Goal: Information Seeking & Learning: Learn about a topic

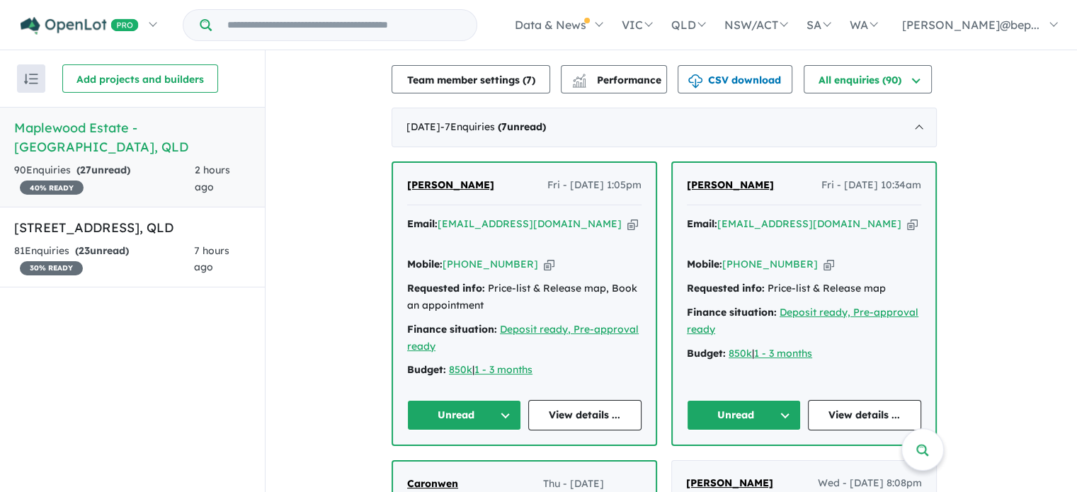
scroll to position [360, 0]
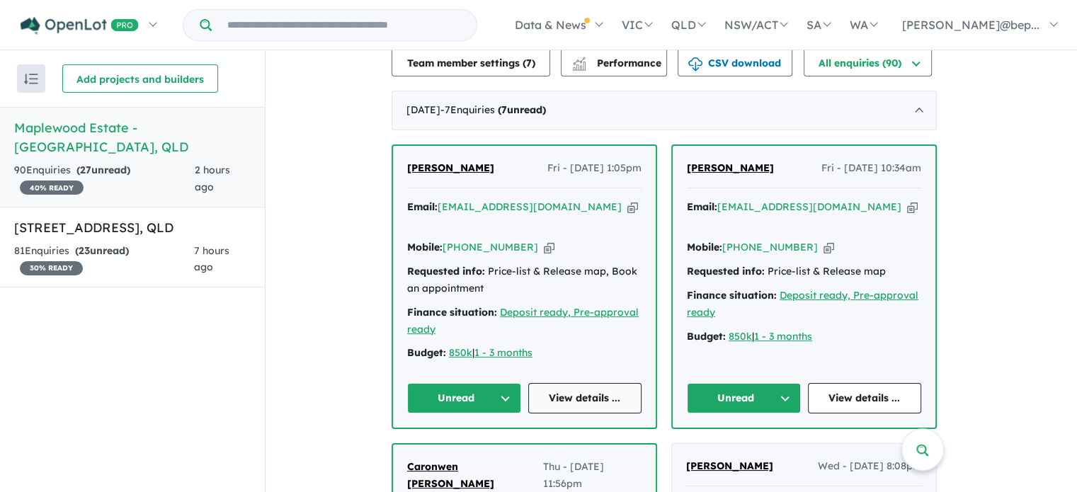
click at [604, 383] on link "View details ..." at bounding box center [585, 398] width 114 height 30
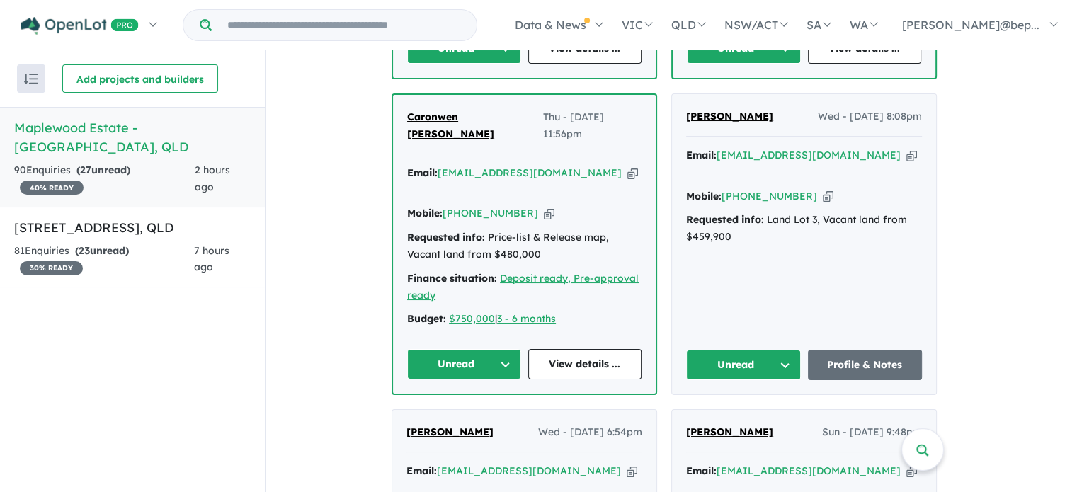
scroll to position [737, 0]
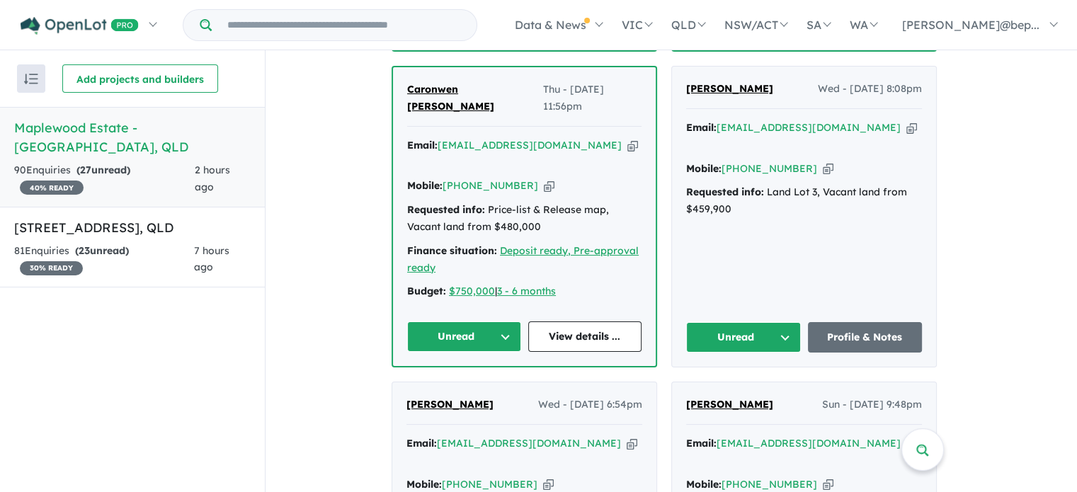
click at [907, 120] on icon "button" at bounding box center [912, 127] width 11 height 15
click at [590, 322] on link "View details ..." at bounding box center [585, 337] width 114 height 30
click at [123, 244] on strong "( 23 unread)" at bounding box center [102, 250] width 54 height 13
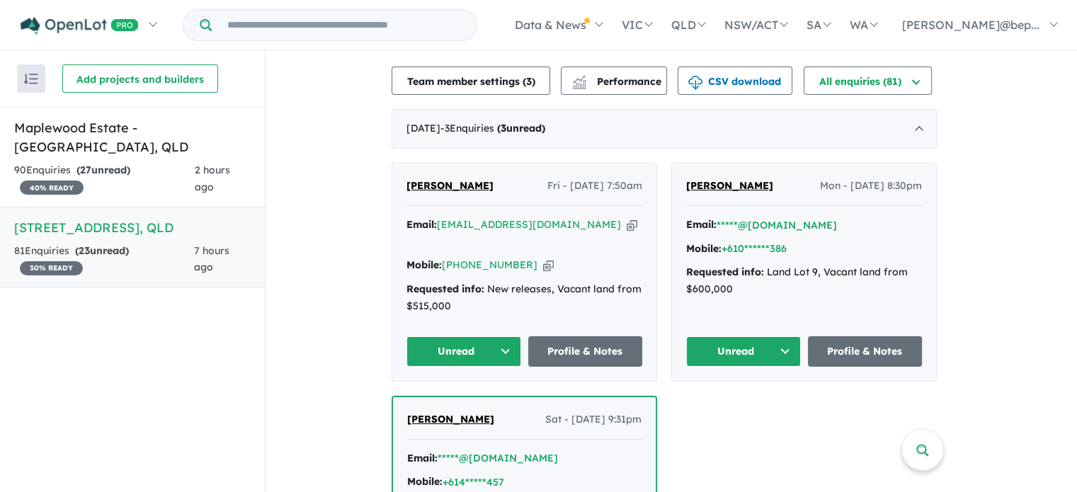
scroll to position [349, 0]
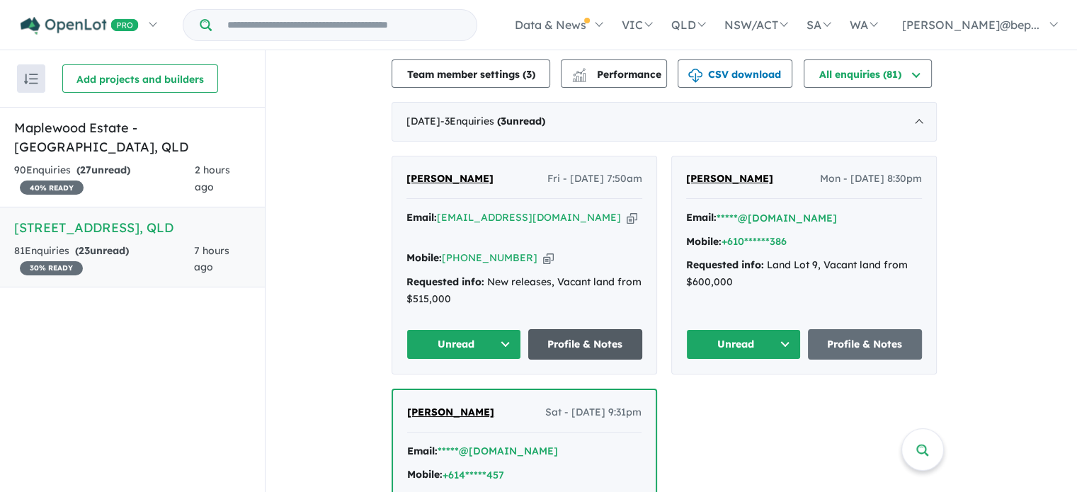
click at [578, 329] on link "Profile & Notes" at bounding box center [585, 344] width 115 height 30
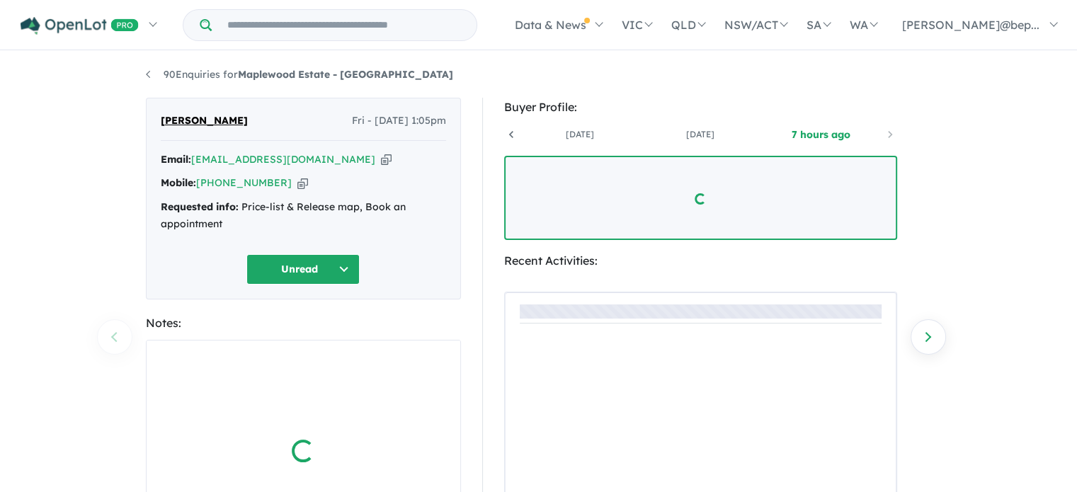
scroll to position [0, 105]
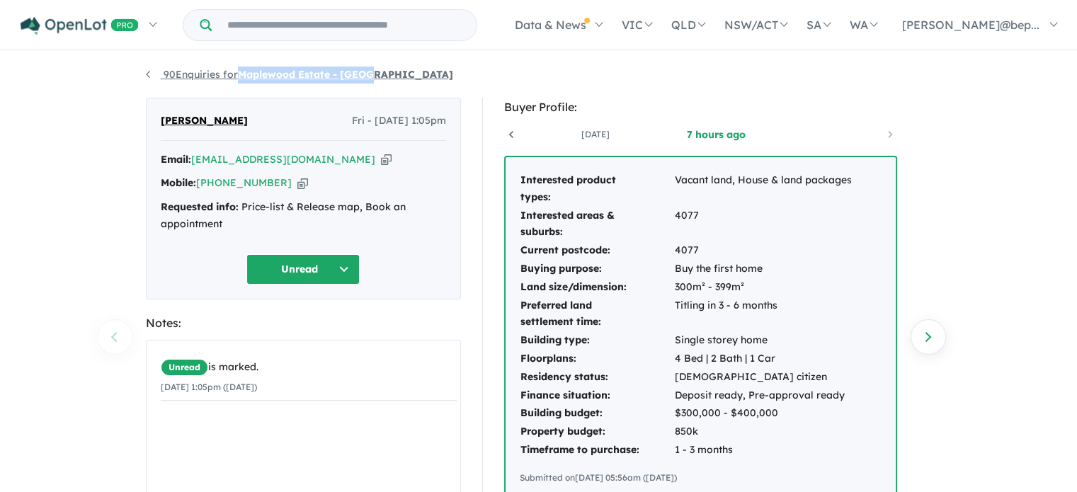
copy strong "Maplewood Estate - [GEOGRAPHIC_DATA]"
click at [205, 216] on div "Requested info: Price-list & Release map, Book an appointment" at bounding box center [303, 216] width 285 height 34
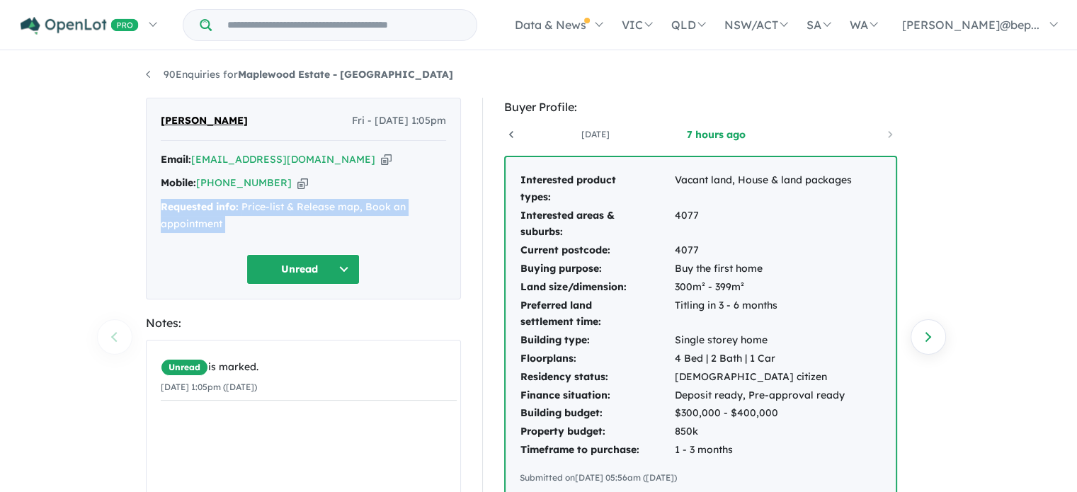
click at [205, 216] on div "Requested info: Price-list & Release map, Book an appointment" at bounding box center [303, 216] width 285 height 34
copy div "Requested info: Price-list & Release map, Book an appointment Unread"
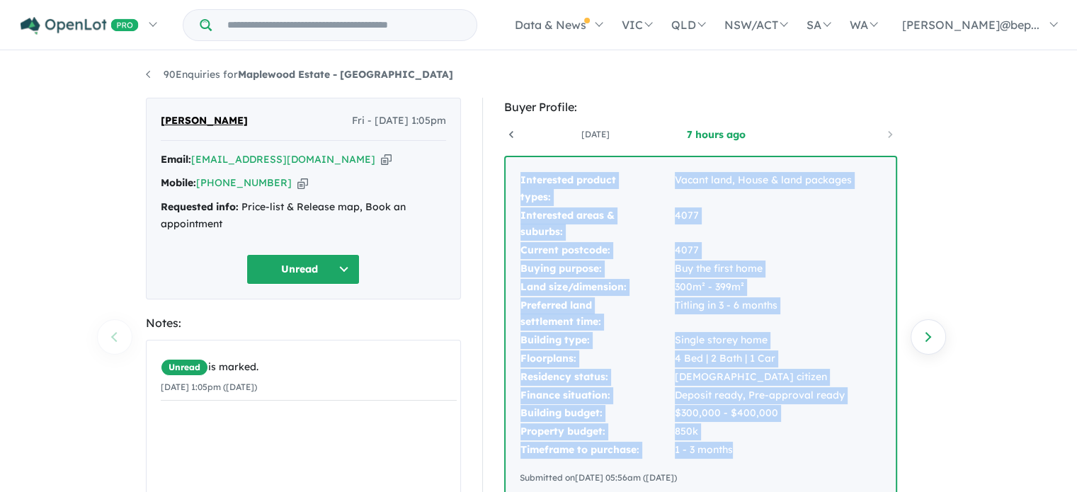
drag, startPoint x: 516, startPoint y: 181, endPoint x: 752, endPoint y: 454, distance: 361.1
click at [752, 454] on div "Interested product types: Vacant land, House & land packages Interested areas &…" at bounding box center [701, 328] width 390 height 342
copy tbody "Interested product types: Vacant land, House & land packages Interested areas &…"
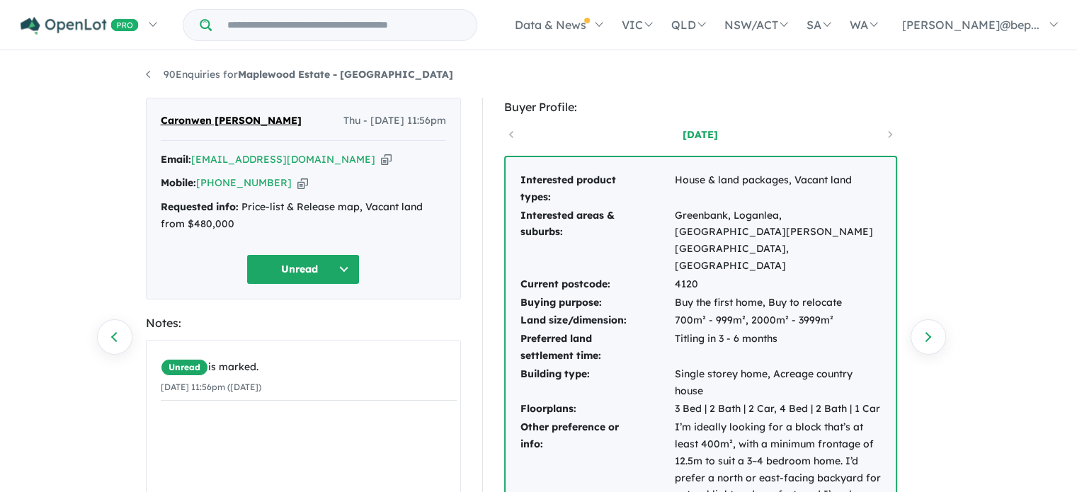
click at [381, 161] on icon "button" at bounding box center [386, 159] width 11 height 15
copy strong "Maplewood Estate - [GEOGRAPHIC_DATA]"
click at [210, 217] on div "Requested info: Price-list & Release map, Vacant land from $480,000" at bounding box center [303, 216] width 285 height 34
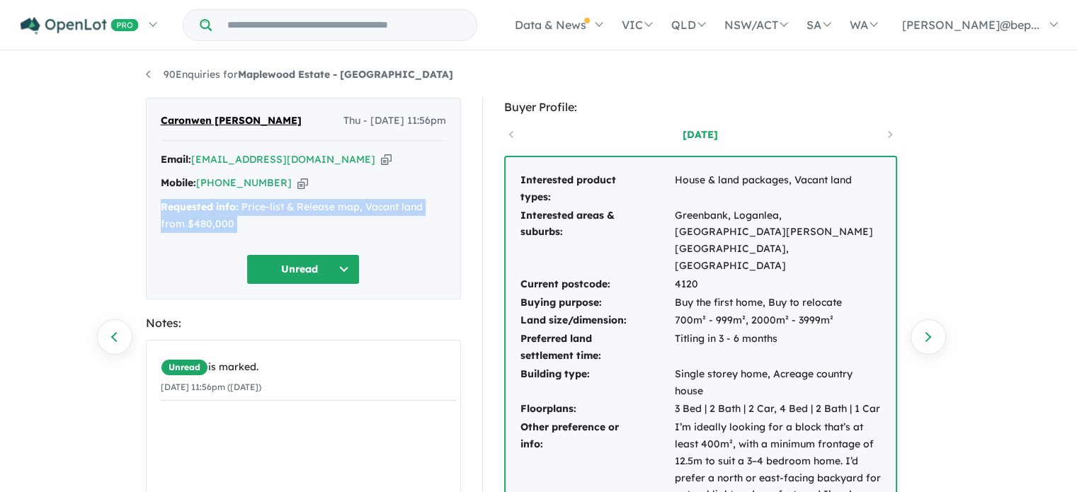
click at [210, 217] on div "Requested info: Price-list & Release map, Vacant land from $480,000" at bounding box center [303, 216] width 285 height 34
copy div "Requested info: Price-list & Release map, Vacant land from $480,000 Unread"
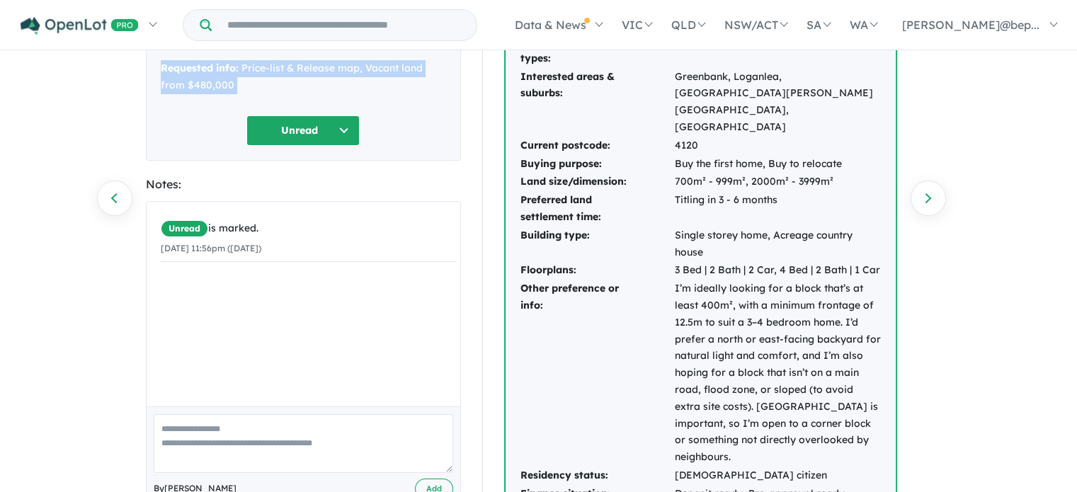
scroll to position [190, 0]
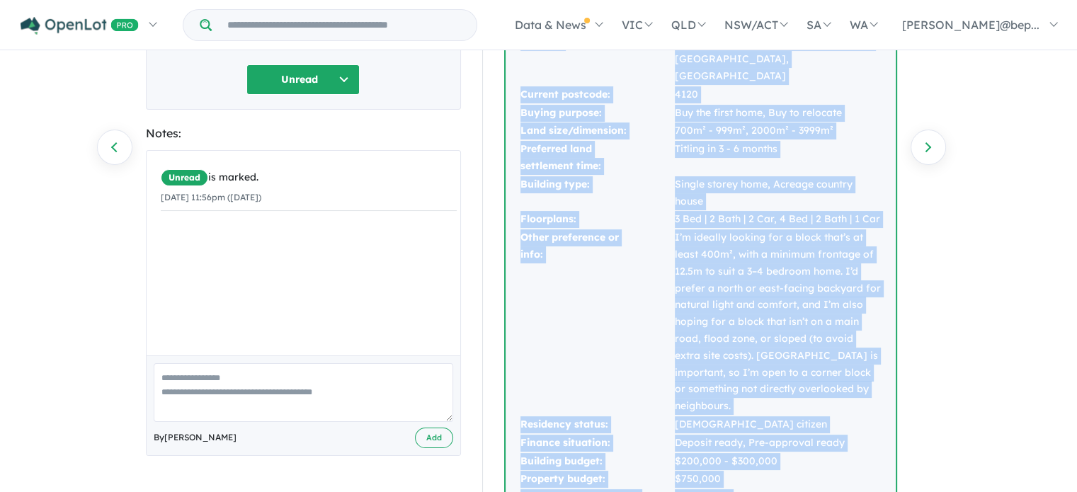
drag, startPoint x: 513, startPoint y: 182, endPoint x: 813, endPoint y: 441, distance: 396.8
click at [813, 441] on div "Interested product types: House & land packages, Vacant land Interested areas &…" at bounding box center [701, 256] width 390 height 579
copy tbody "Interested product types: House & land packages, Vacant land Interested areas &…"
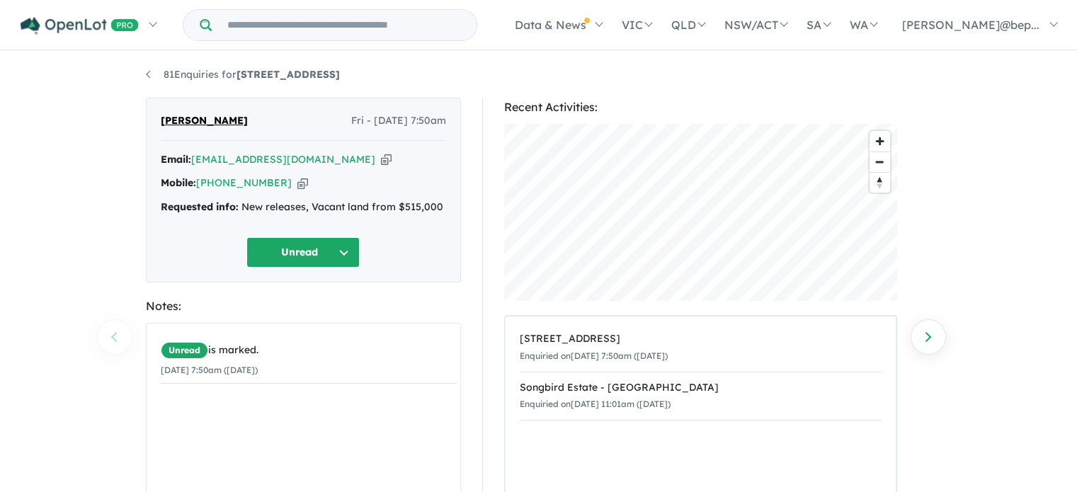
click at [381, 157] on icon "button" at bounding box center [386, 159] width 11 height 15
copy strong "17 Vietnam Street - Inala"
click at [241, 203] on div "Requested info: New releases, Vacant land from $515,000" at bounding box center [303, 207] width 285 height 17
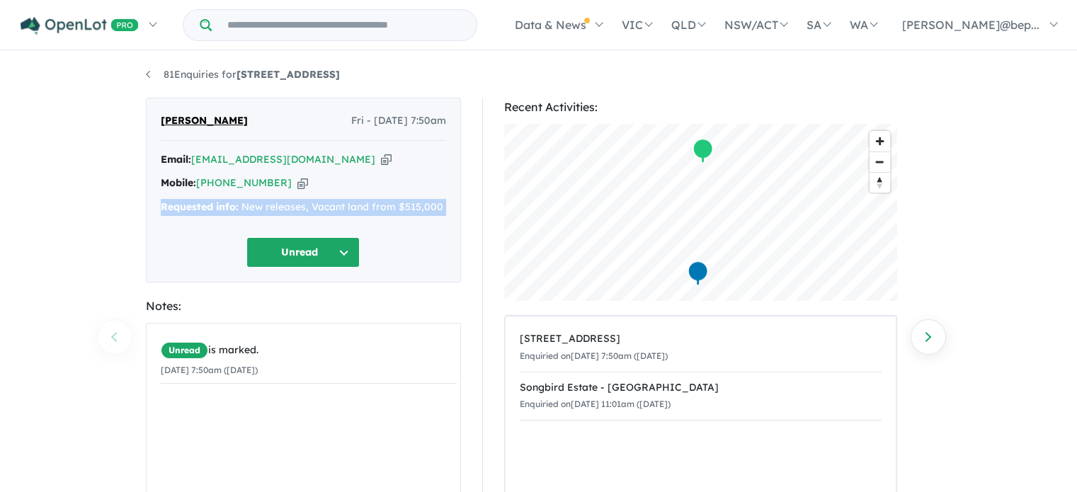
copy div "Requested info: New releases, Vacant land from $515,000 Unread"
click at [241, 203] on div "Requested info: New releases, Vacant land from $515,000" at bounding box center [303, 207] width 285 height 17
